Goal: Task Accomplishment & Management: Complete application form

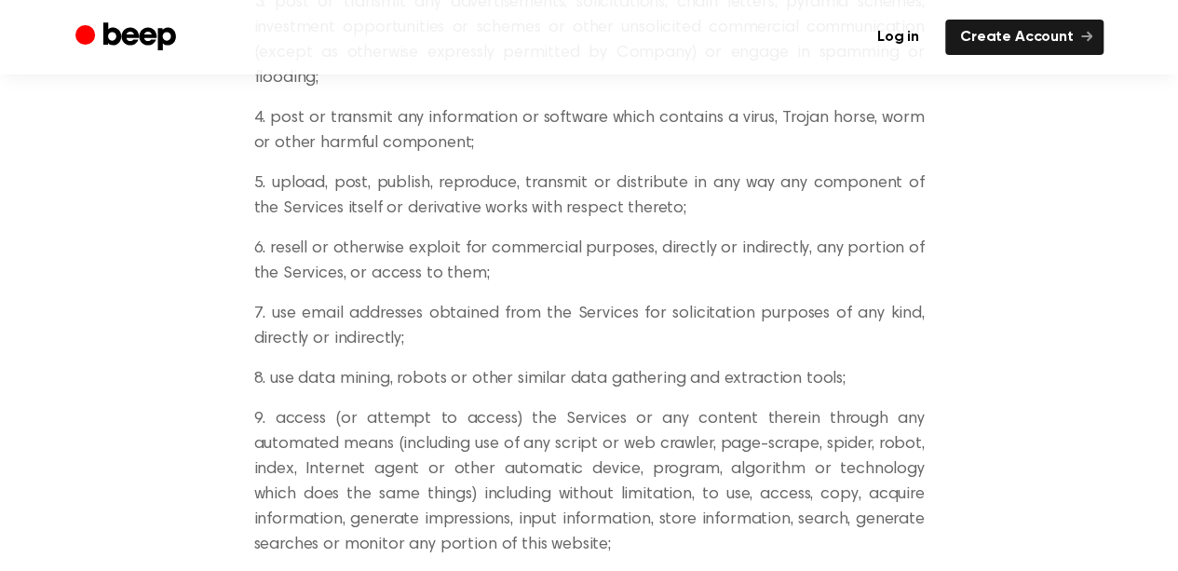
scroll to position [2098, 0]
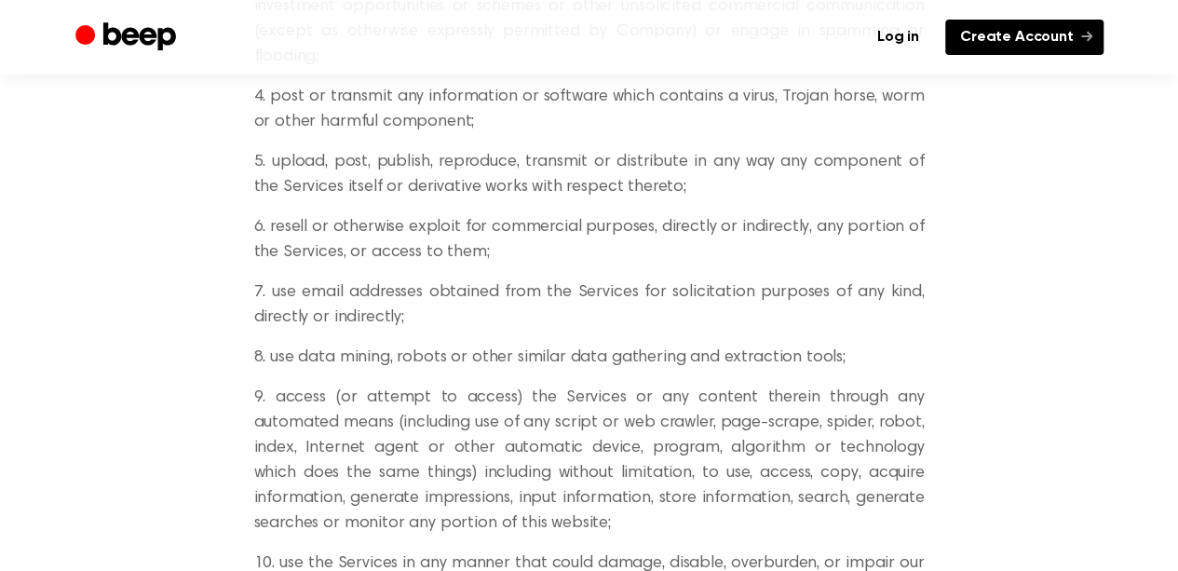
click at [1068, 48] on link "Create Account" at bounding box center [1024, 37] width 158 height 35
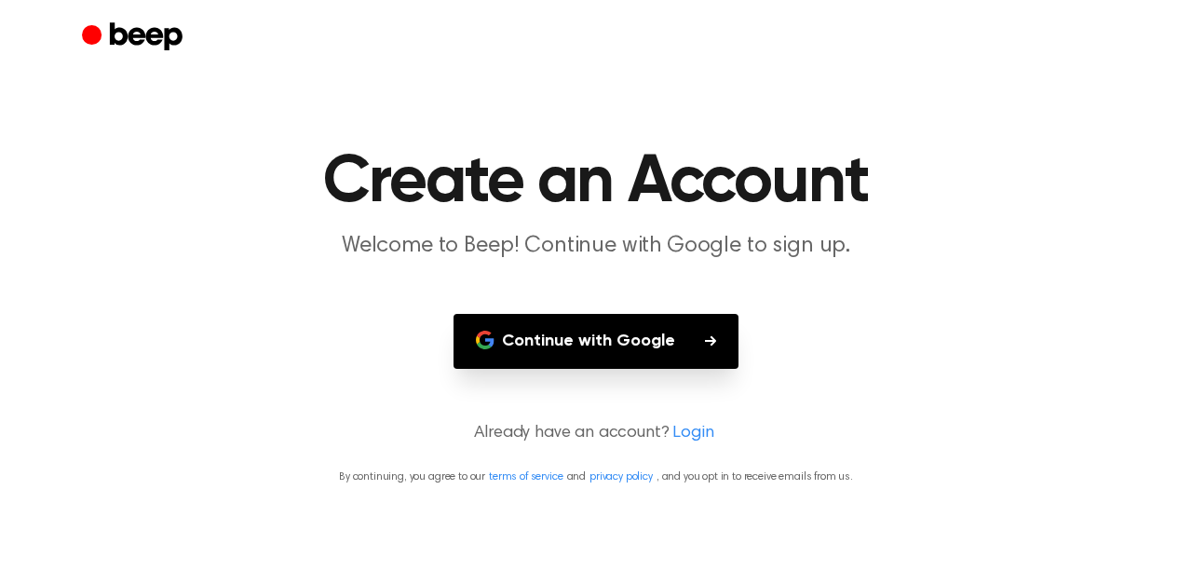
click at [637, 350] on button "Continue with Google" at bounding box center [596, 341] width 285 height 55
click at [687, 431] on link "Login" at bounding box center [693, 433] width 41 height 25
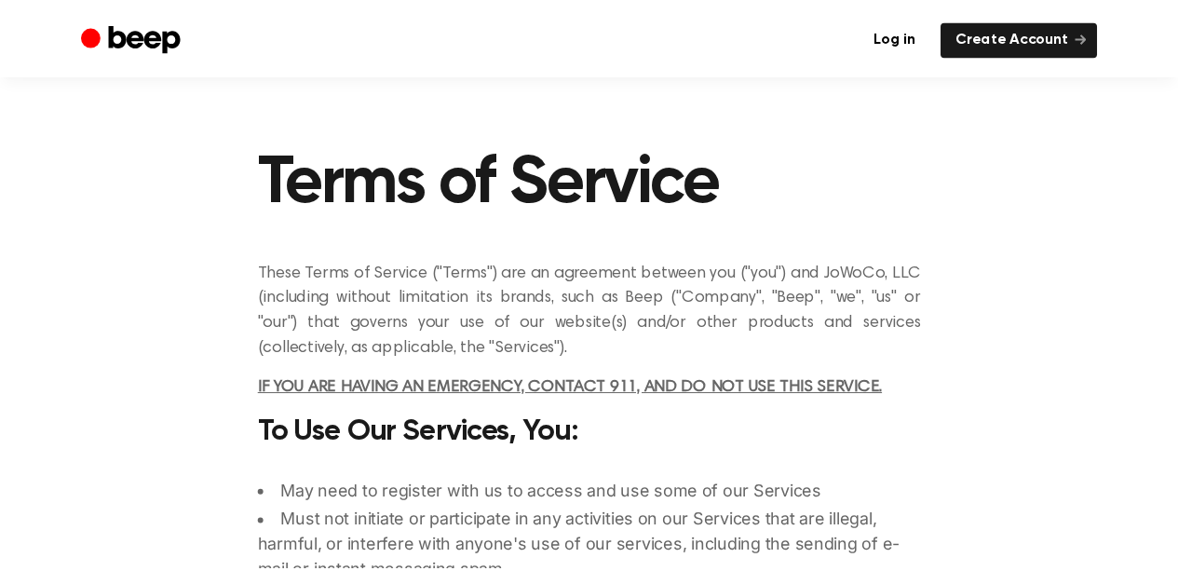
scroll to position [2098, 0]
